Goal: Task Accomplishment & Management: Manage account settings

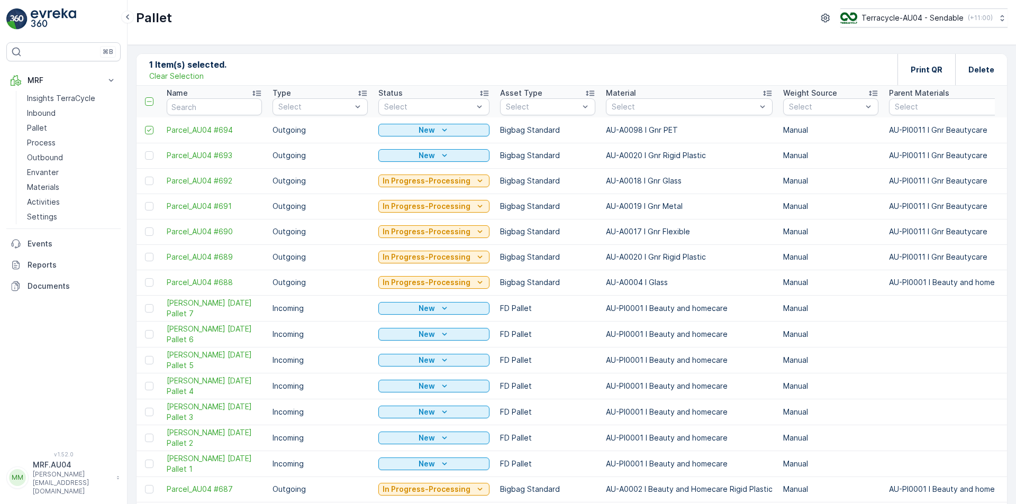
click at [170, 76] on p "Clear Selection" at bounding box center [176, 76] width 55 height 11
click at [993, 261] on icon "button" at bounding box center [994, 258] width 2 height 8
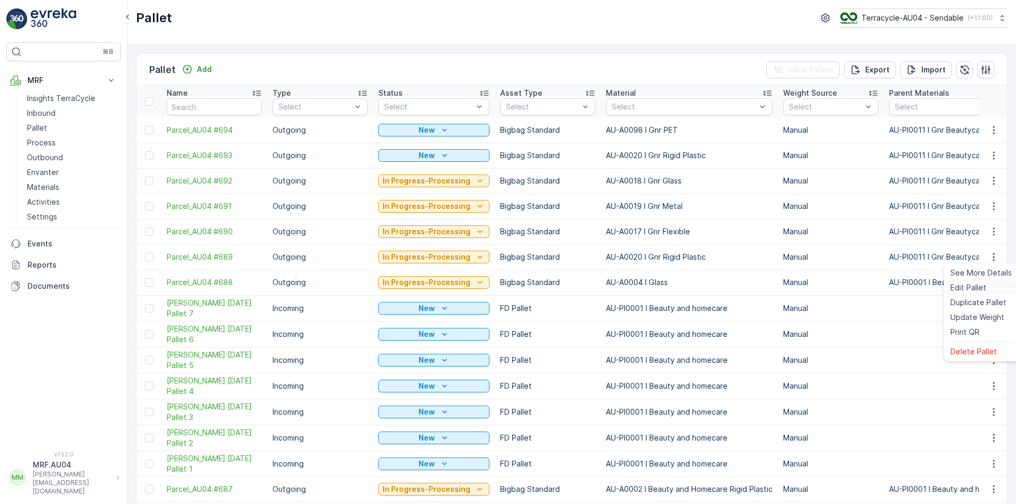
click at [973, 291] on span "Edit Pallet" at bounding box center [969, 288] width 36 height 11
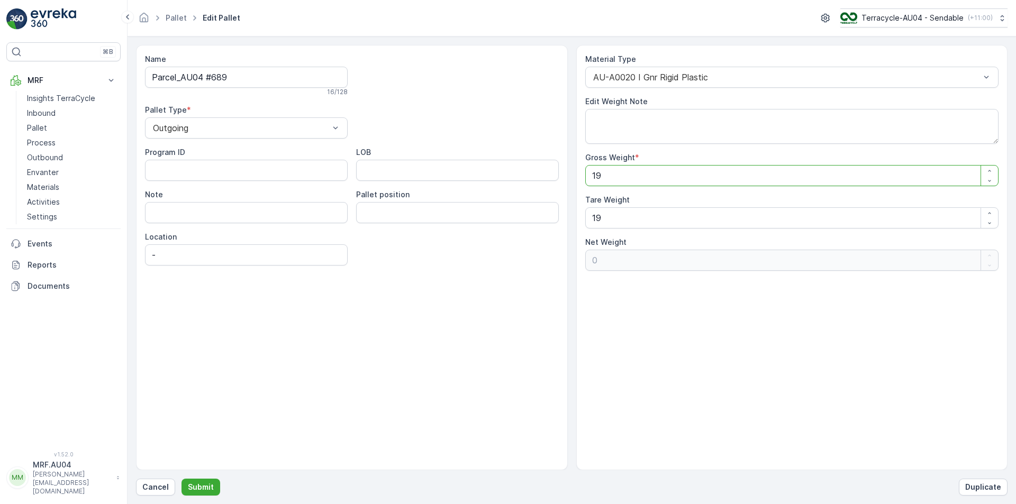
drag, startPoint x: 619, startPoint y: 176, endPoint x: 531, endPoint y: 197, distance: 90.4
click at [531, 197] on div "Name Parcel_AU04 #689 16 / 128 Pallet Type * Outgoing Program ID LOB Note Palle…" at bounding box center [572, 258] width 872 height 426
type Weight "2"
type Weight "-17"
type Weight "24"
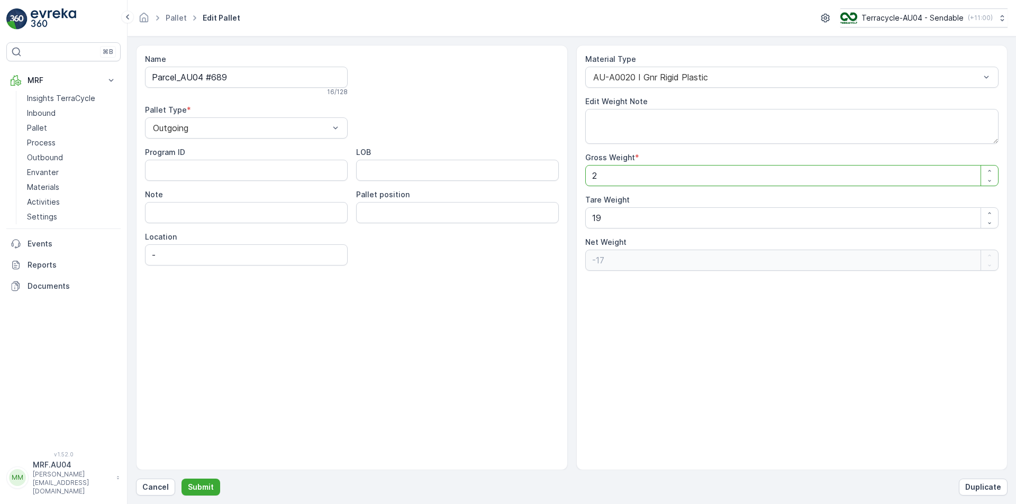
type Weight "5"
type Weight "24"
drag, startPoint x: 626, startPoint y: 233, endPoint x: 608, endPoint y: 232, distance: 18.0
click at [608, 232] on div "Material Type AU-A0020 I Gnr Rigid Plastic Edit Weight Note Gross Weight * 24 T…" at bounding box center [792, 162] width 414 height 217
drag, startPoint x: 612, startPoint y: 218, endPoint x: 485, endPoint y: 235, distance: 128.1
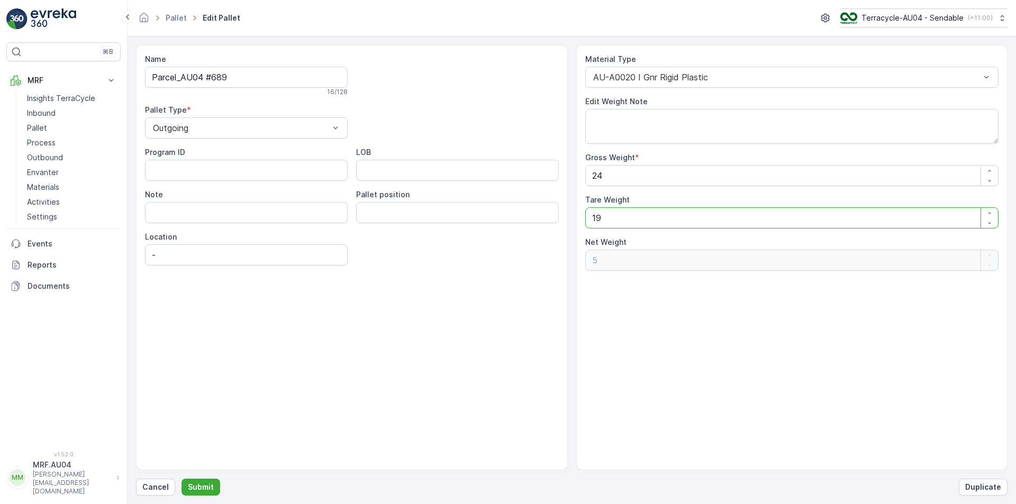
click at [485, 235] on div "Name Parcel_AU04 #689 16 / 128 Pallet Type * Outgoing Program ID LOB Note Palle…" at bounding box center [572, 258] width 872 height 426
type Weight "2"
type Weight "22"
type Weight "24"
type Weight "0"
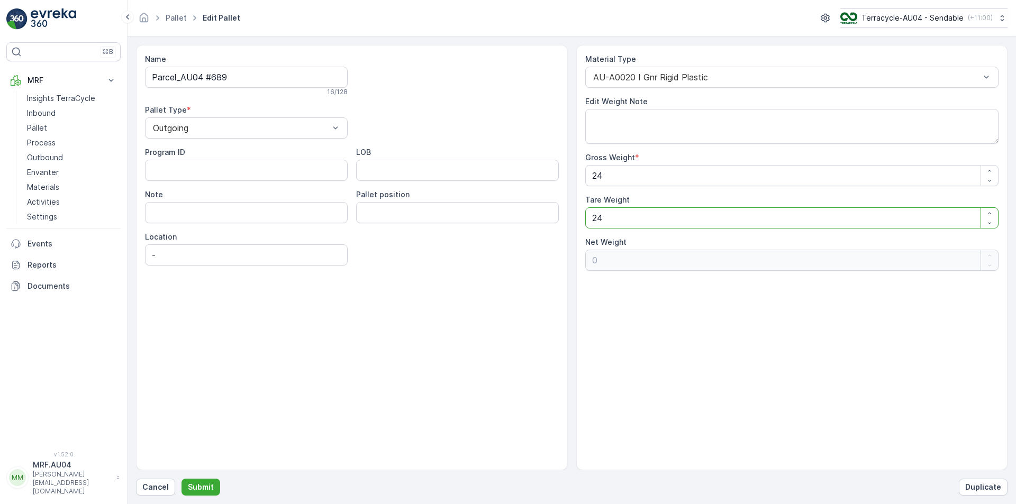
type Weight "24"
click at [206, 503] on form "Name Parcel_AU04 #689 16 / 128 Pallet Type * Outgoing Program ID LOB Note Palle…" at bounding box center [572, 271] width 889 height 468
click at [204, 495] on button "Submit" at bounding box center [201, 487] width 39 height 17
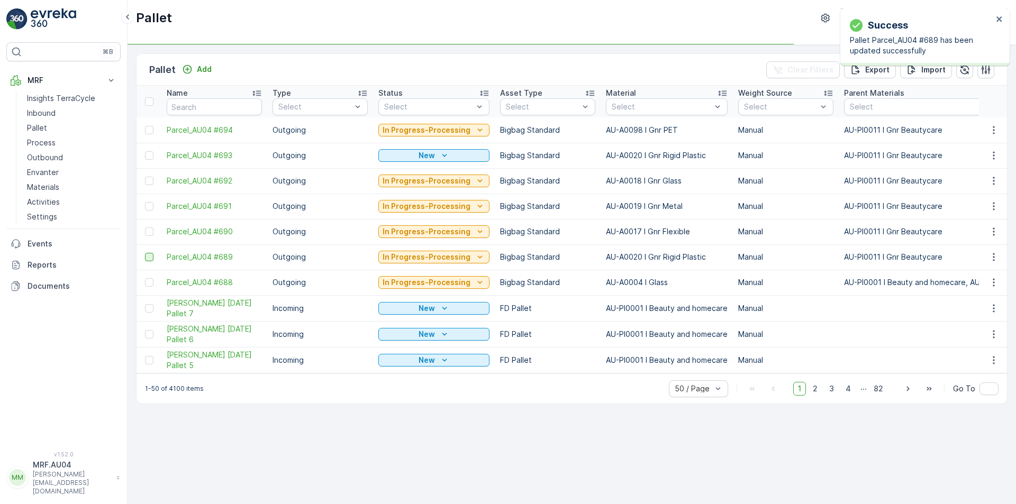
click at [146, 260] on div at bounding box center [149, 257] width 8 height 8
click at [145, 253] on input "checkbox" at bounding box center [145, 253] width 0 height 0
click at [931, 76] on div "Print QR" at bounding box center [927, 69] width 32 height 31
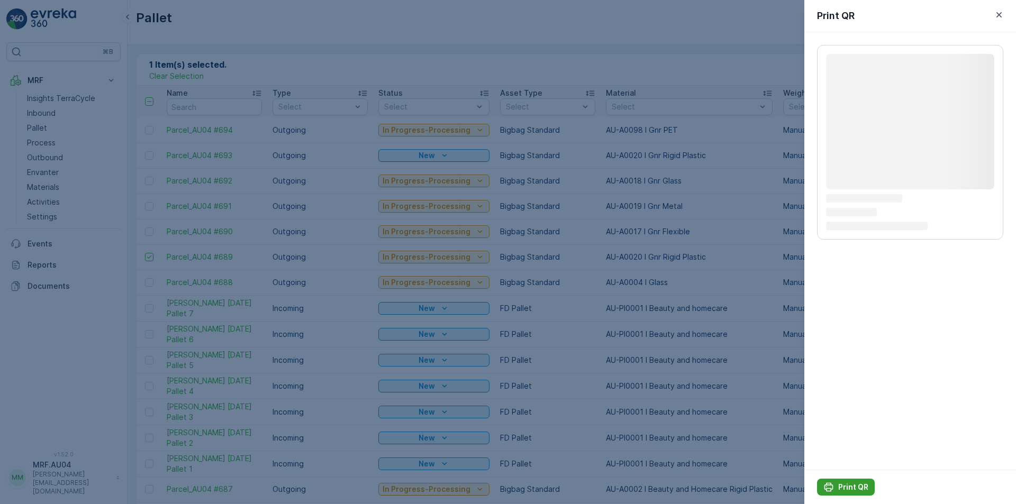
click at [846, 487] on p "Print QR" at bounding box center [853, 487] width 30 height 11
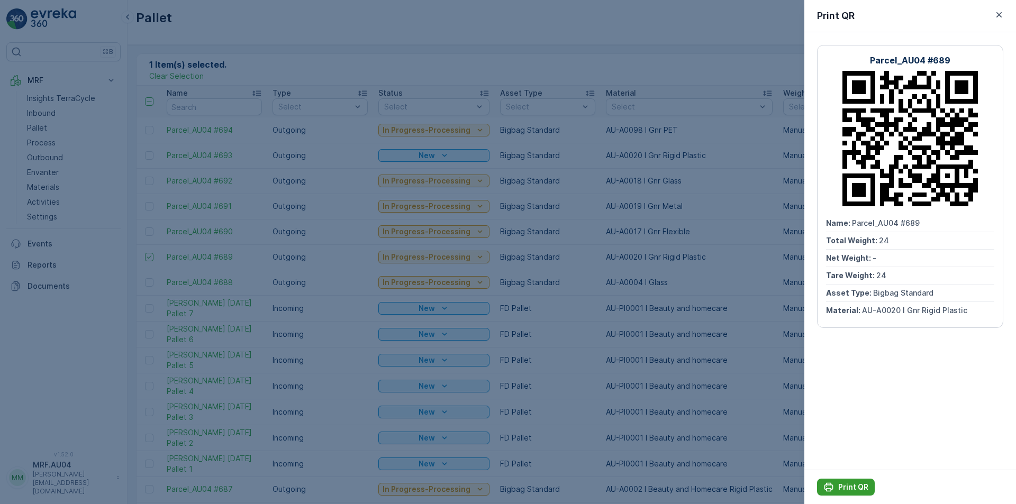
click at [856, 487] on p "Print QR" at bounding box center [853, 487] width 30 height 11
